Goal: Task Accomplishment & Management: Use online tool/utility

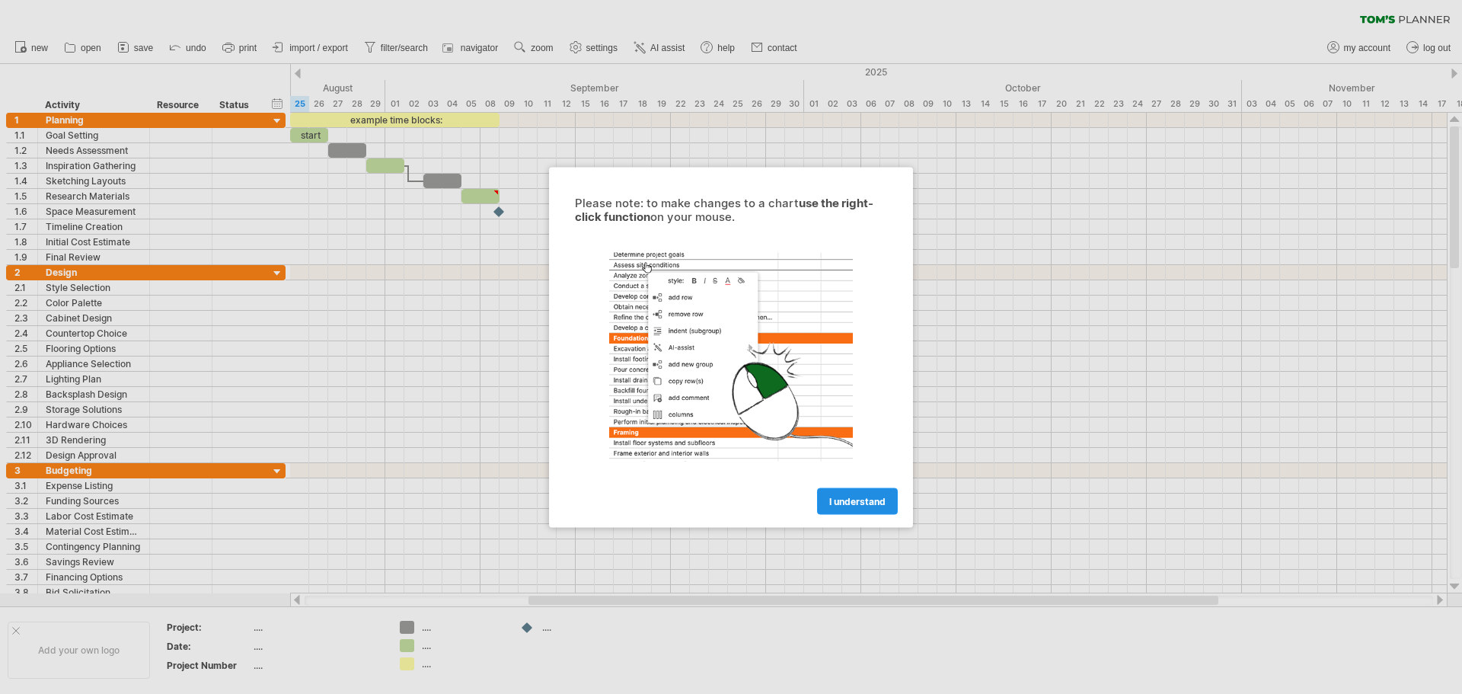
click at [839, 501] on span "I understand" at bounding box center [857, 500] width 56 height 11
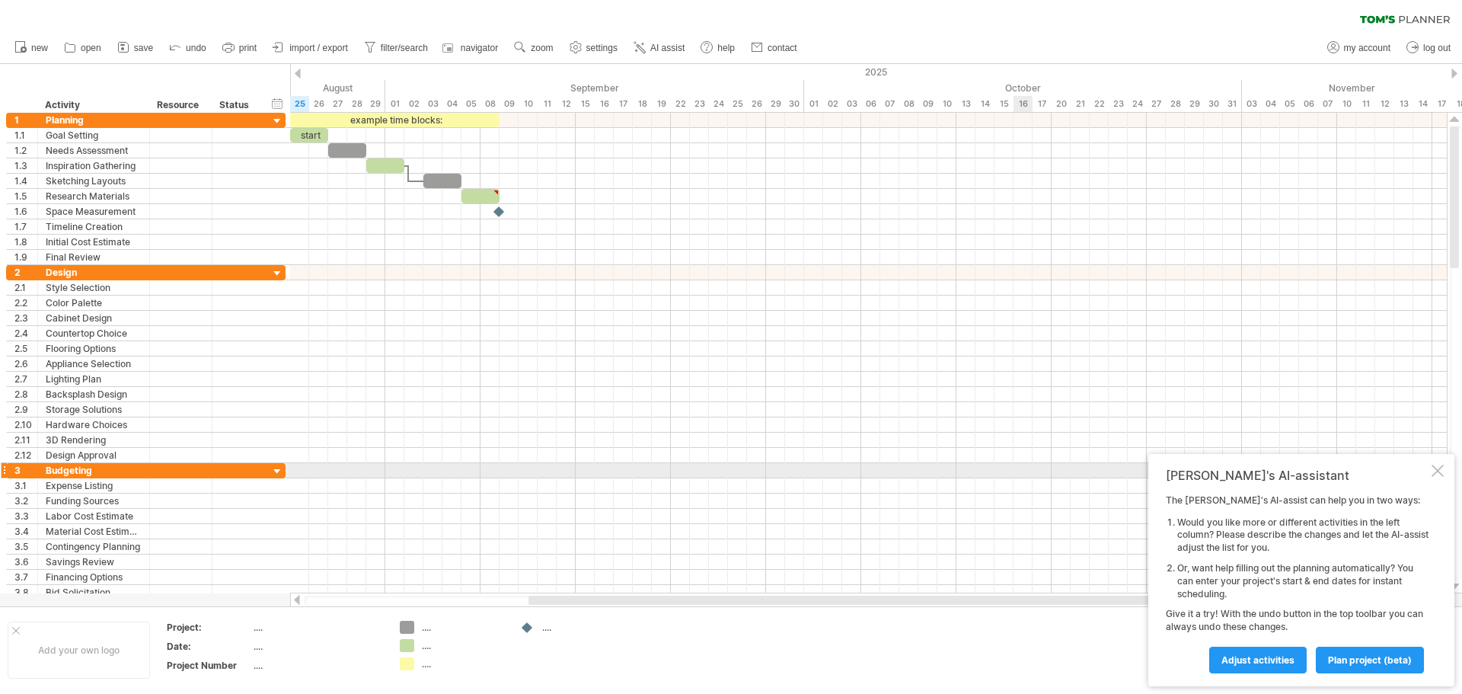
click at [1436, 471] on div at bounding box center [1438, 471] width 12 height 12
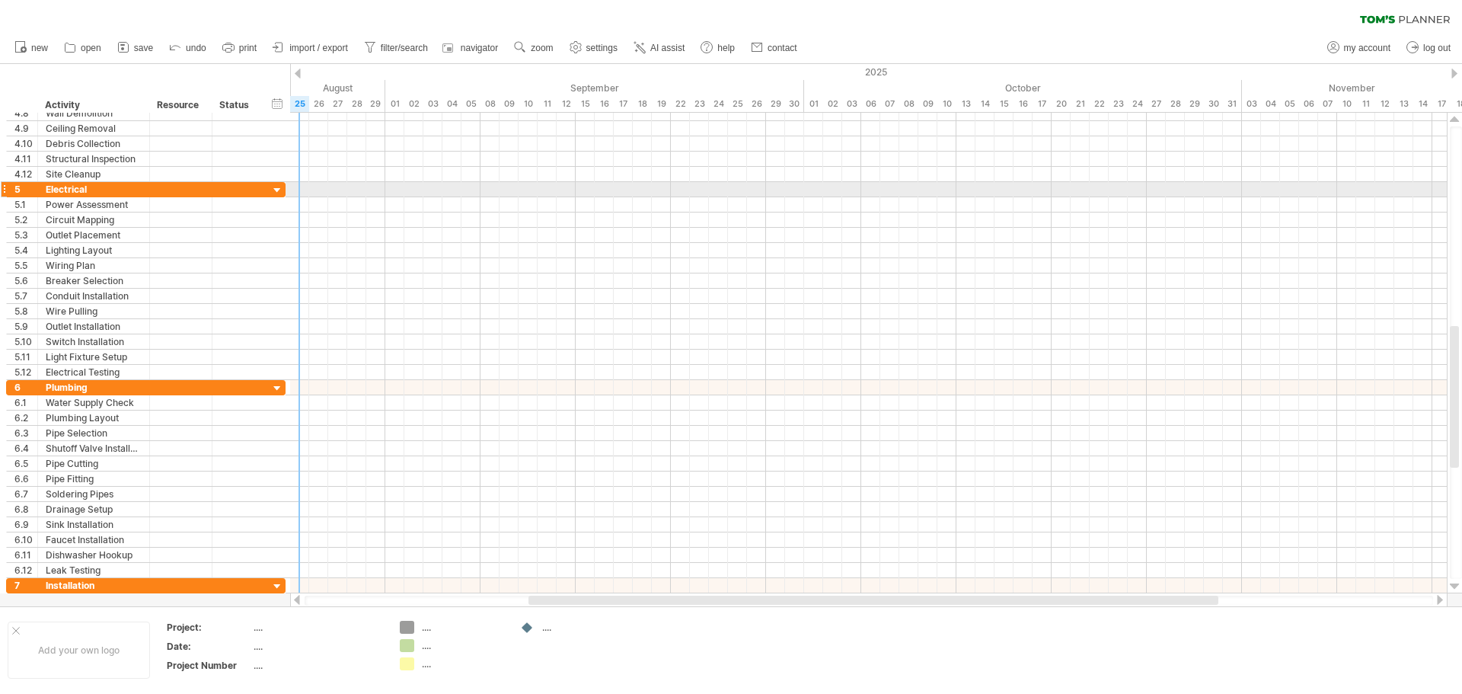
click at [280, 190] on div at bounding box center [277, 191] width 14 height 14
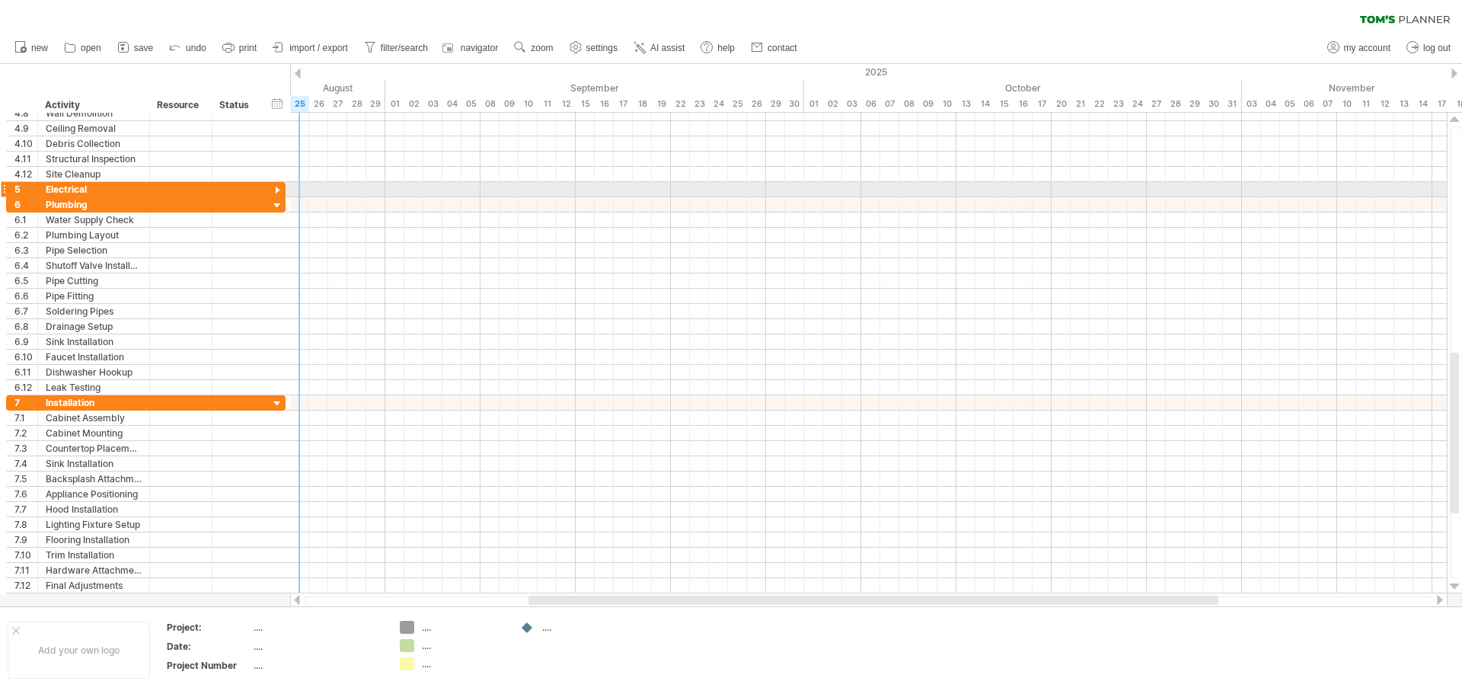
click at [280, 190] on div at bounding box center [277, 191] width 14 height 14
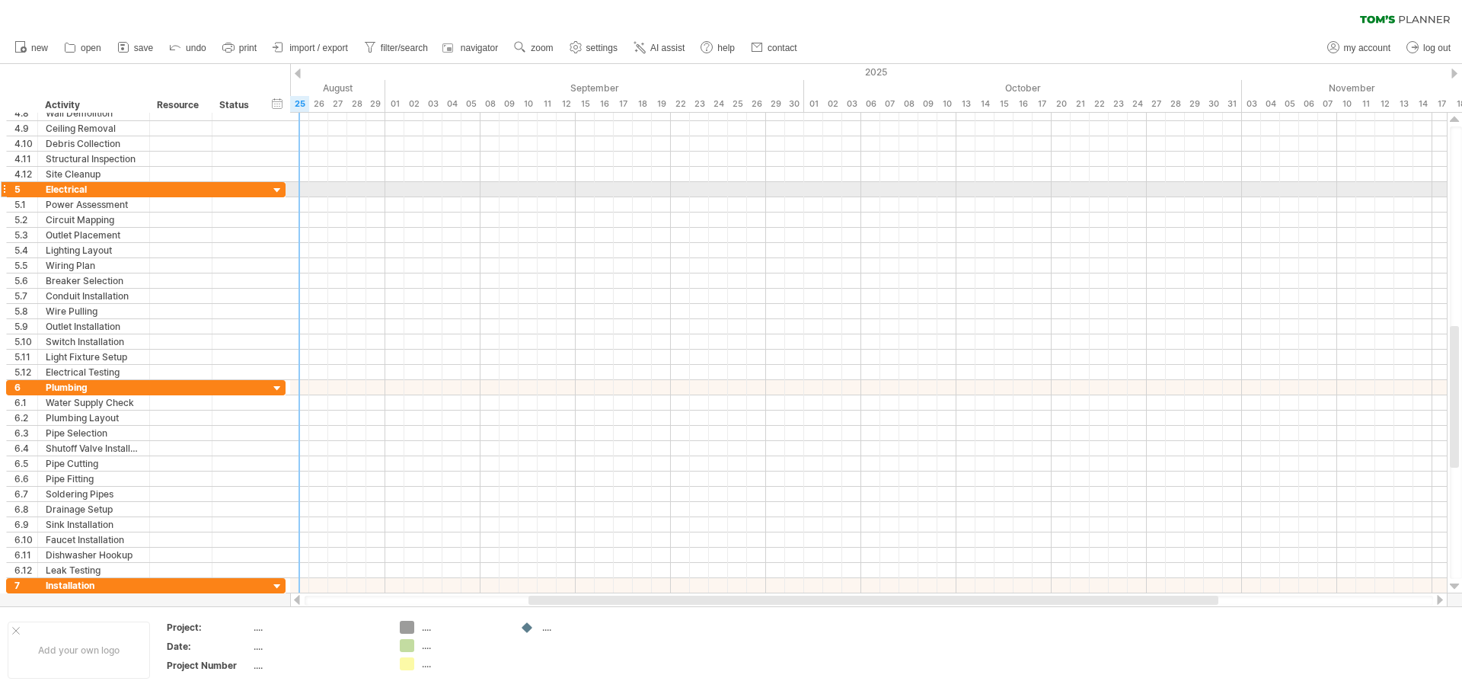
click at [280, 190] on div at bounding box center [277, 191] width 14 height 14
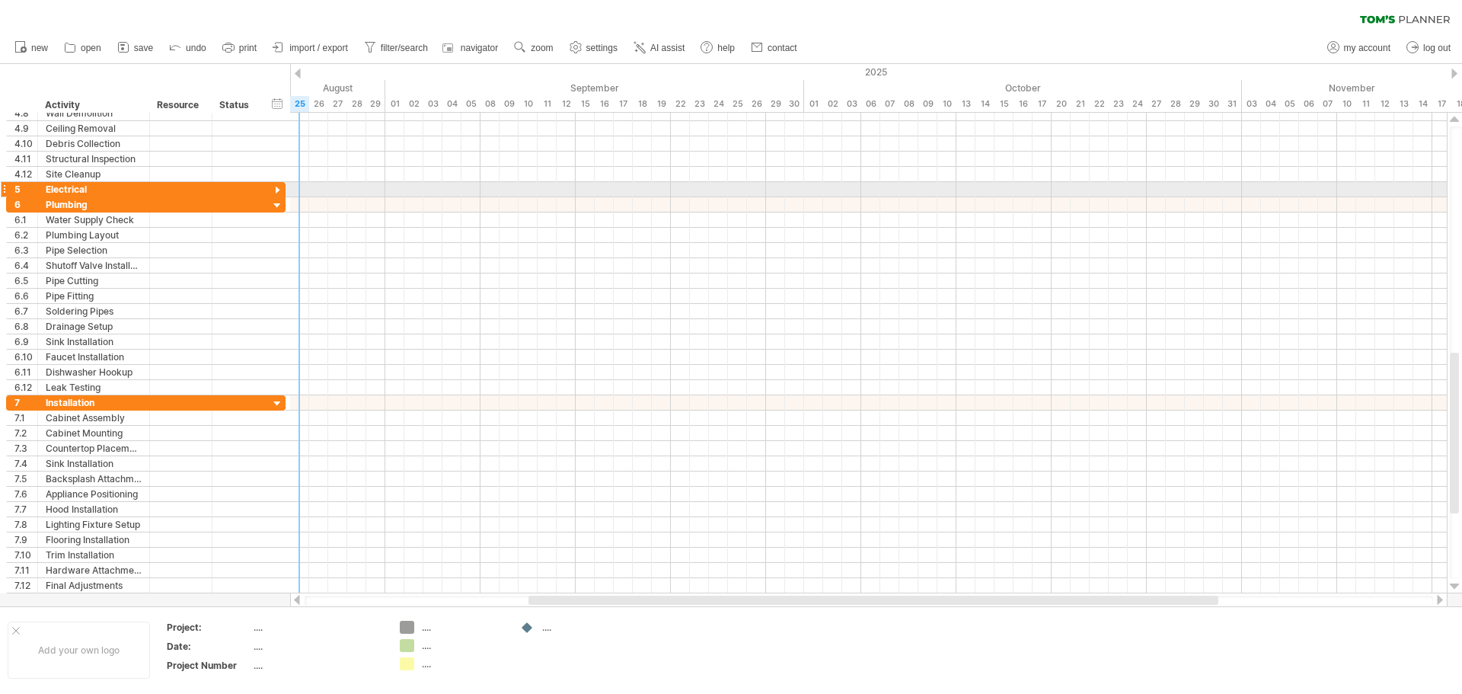
click at [280, 190] on div at bounding box center [277, 191] width 14 height 14
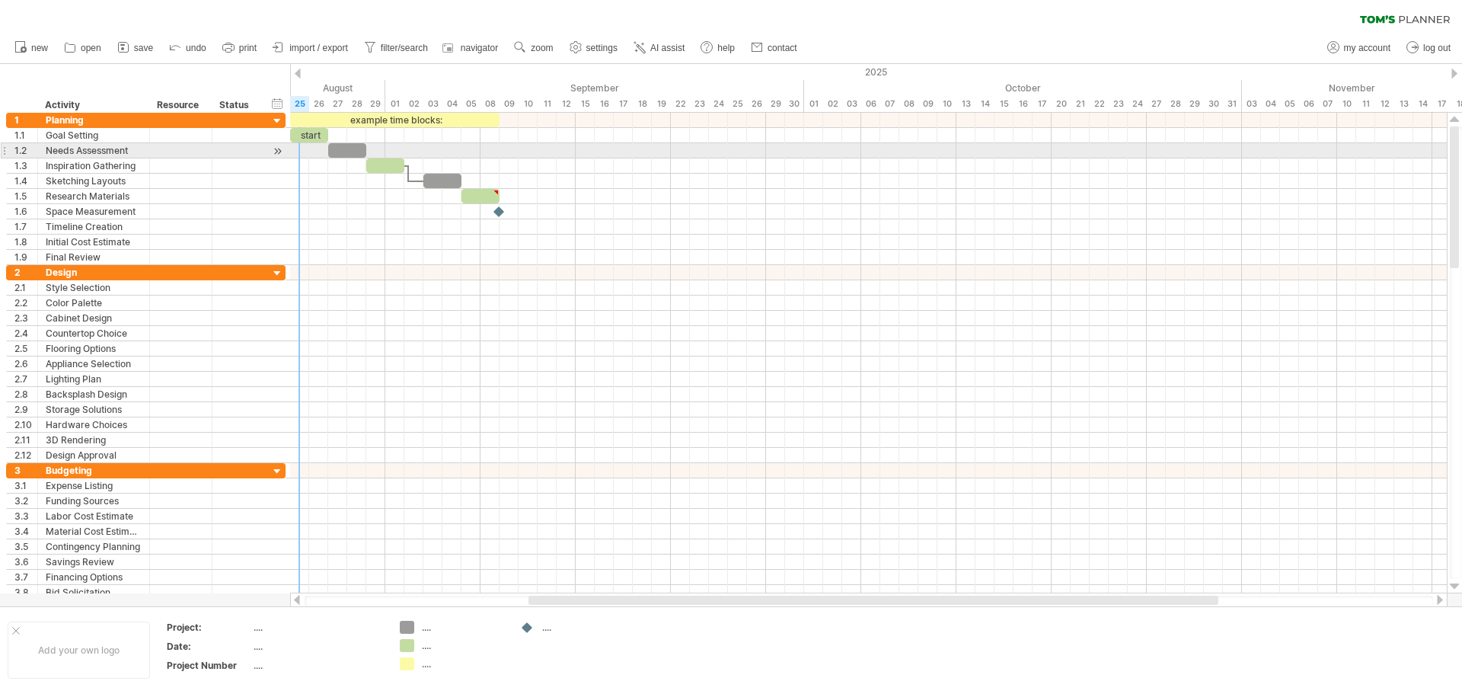
click at [276, 152] on div at bounding box center [277, 151] width 14 height 16
click at [275, 145] on div at bounding box center [277, 151] width 14 height 16
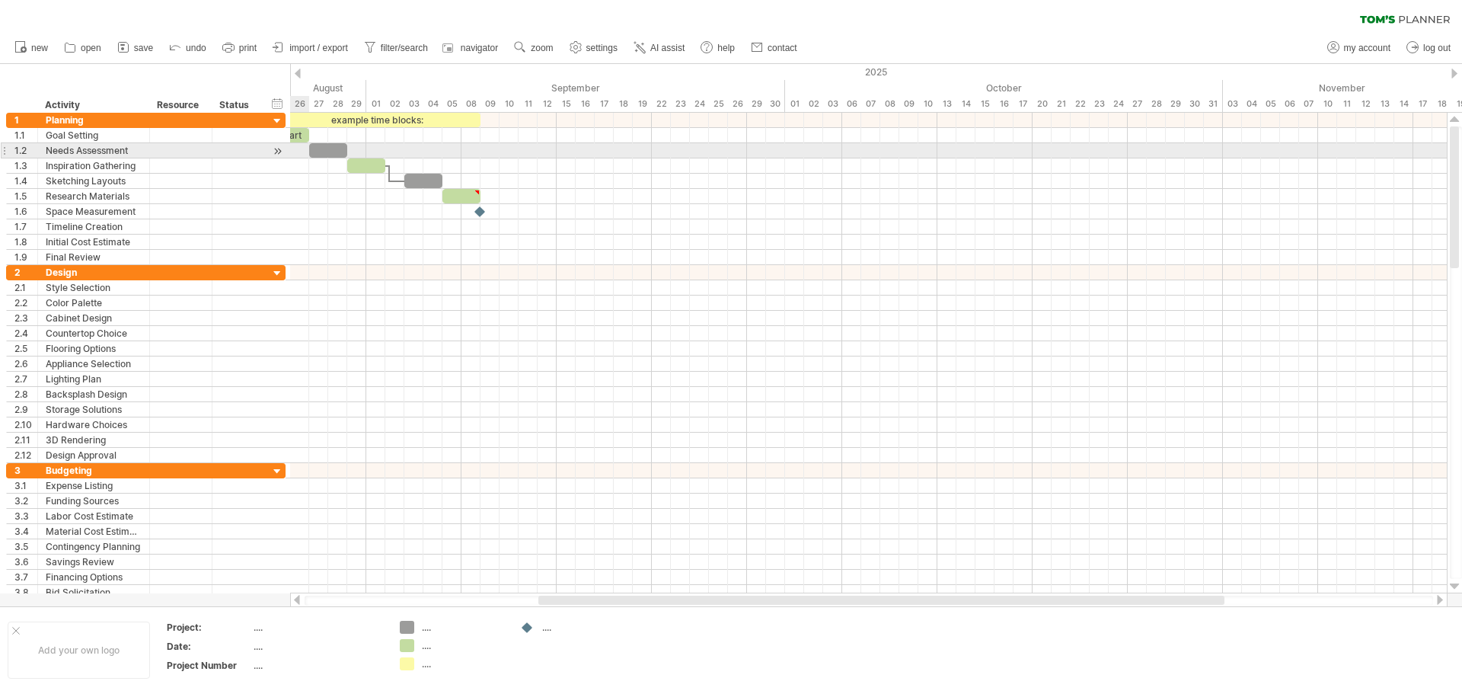
drag, startPoint x: 275, startPoint y: 145, endPoint x: 280, endPoint y: 152, distance: 8.1
click at [276, 146] on div at bounding box center [277, 151] width 14 height 16
click at [280, 152] on div at bounding box center [277, 151] width 14 height 16
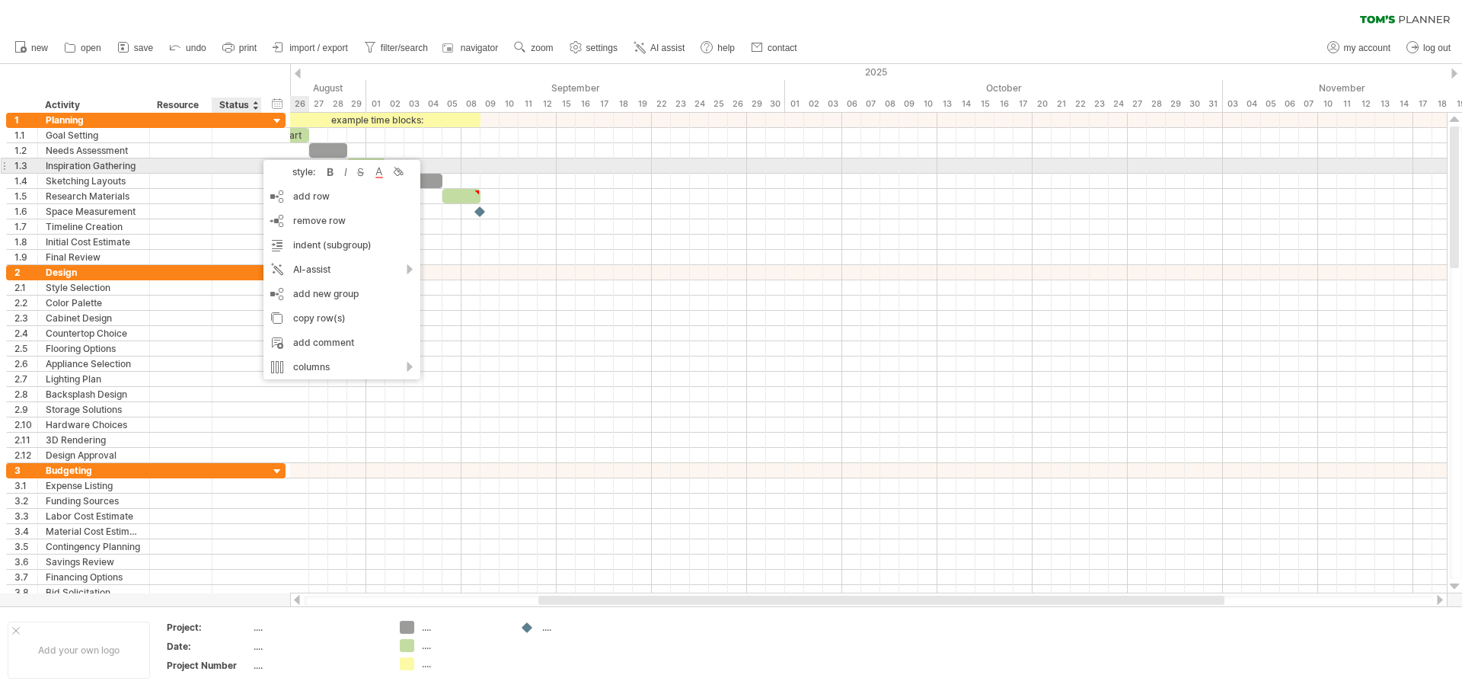
click at [254, 168] on div at bounding box center [237, 165] width 50 height 14
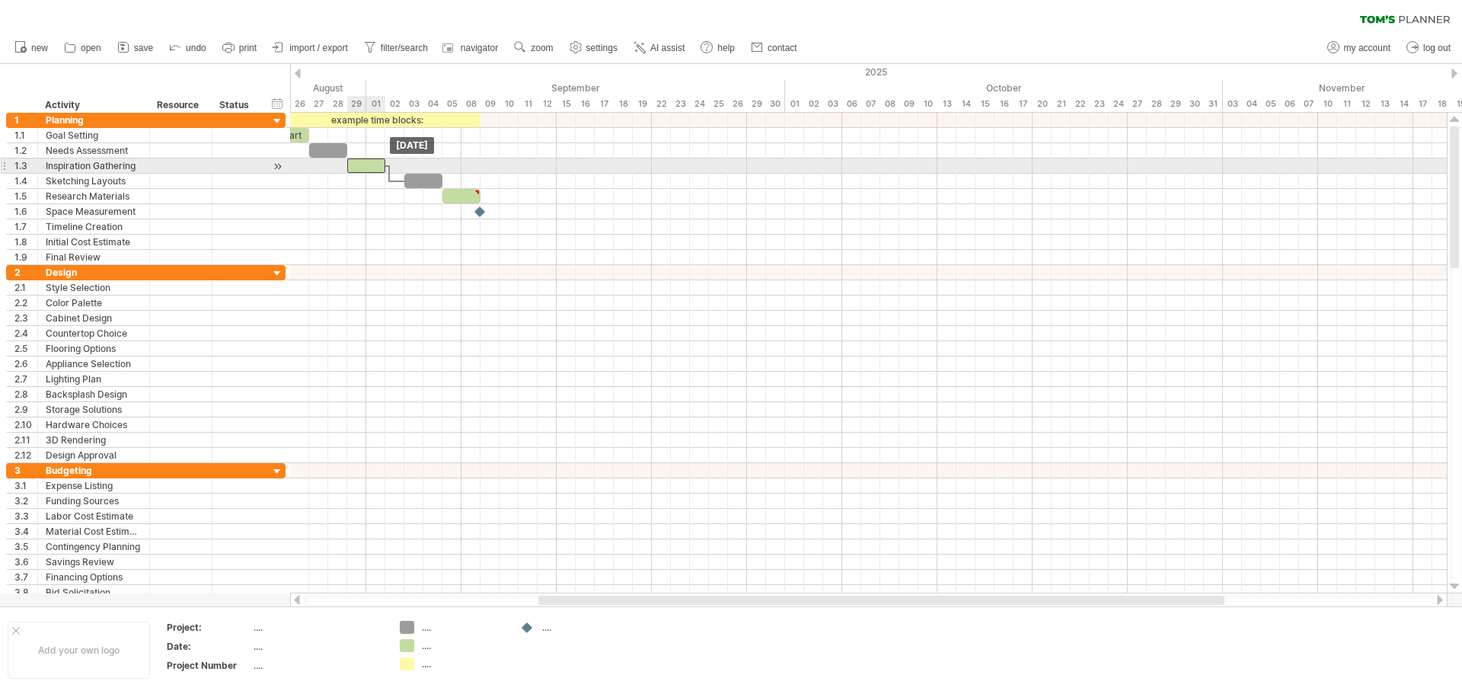
click at [365, 163] on div at bounding box center [366, 165] width 38 height 14
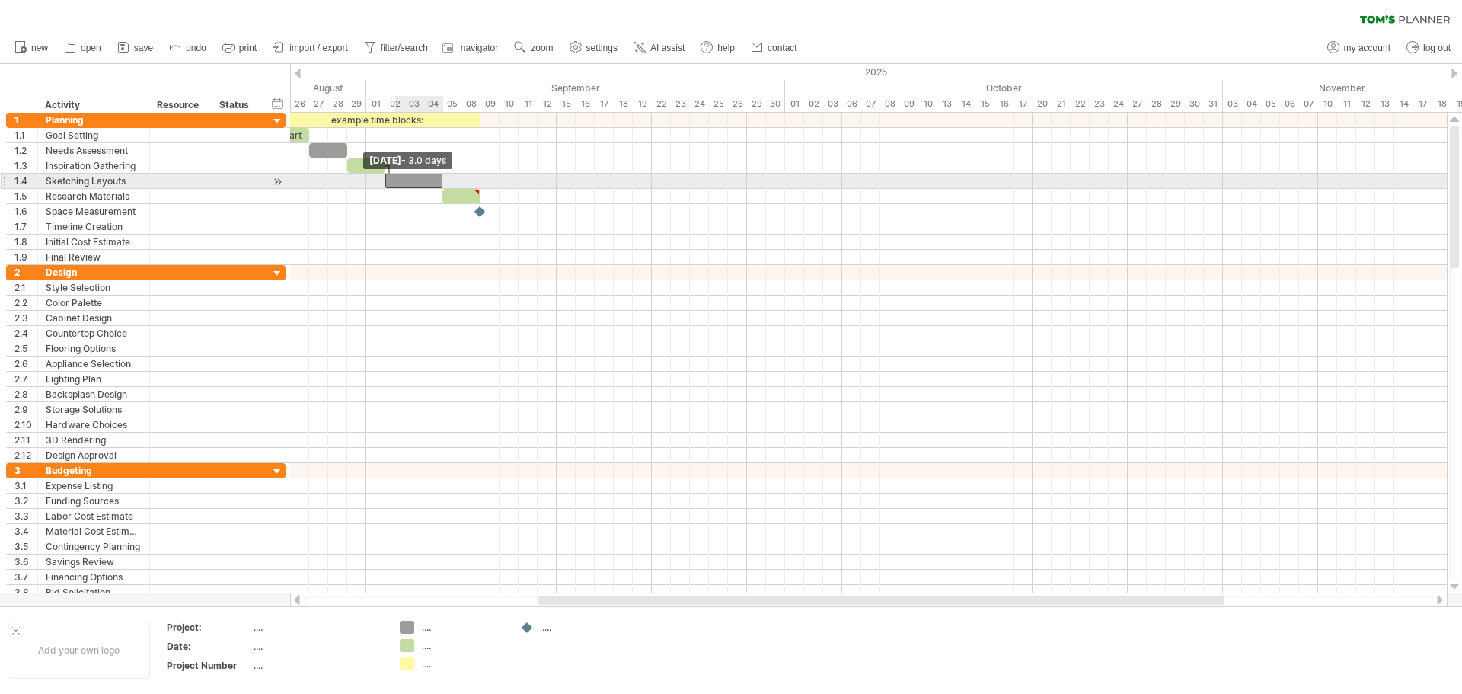
drag, startPoint x: 405, startPoint y: 181, endPoint x: 391, endPoint y: 182, distance: 14.6
click at [391, 182] on div at bounding box center [413, 181] width 57 height 14
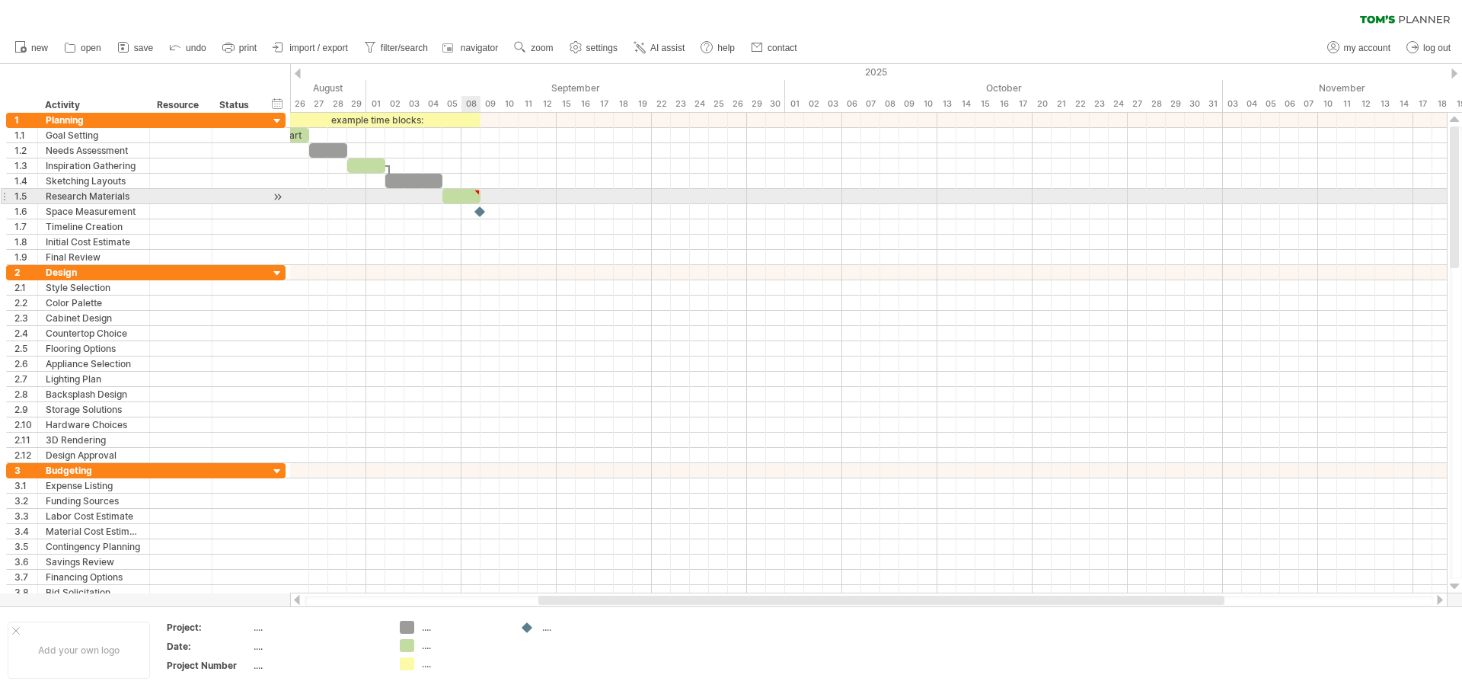
type textarea "**********"
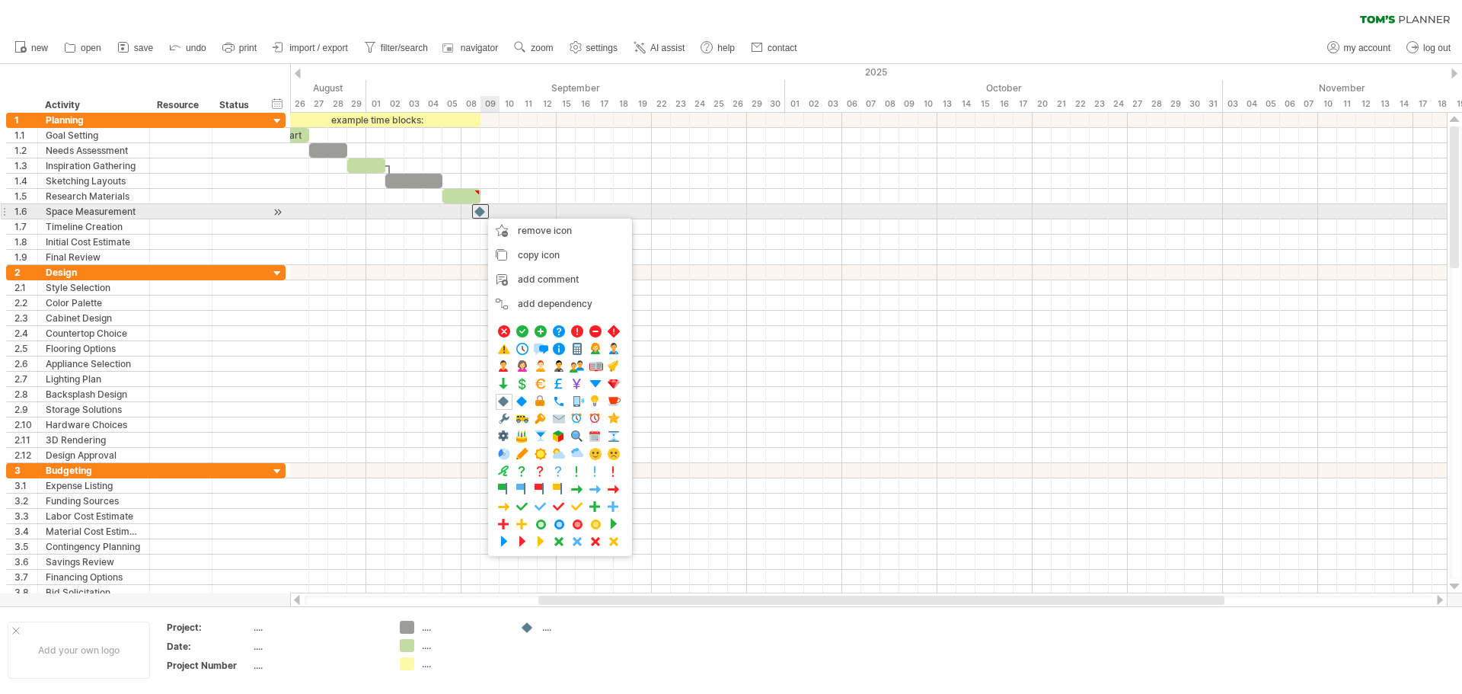
click at [481, 211] on div at bounding box center [480, 211] width 17 height 14
